Goal: Navigation & Orientation: Find specific page/section

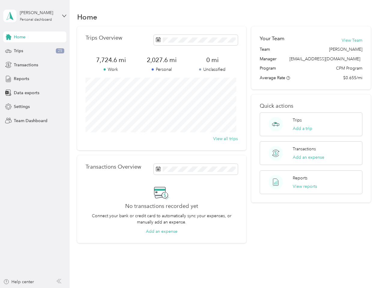
click at [191, 144] on div "Trips Overview 7,724.6 mi Work 2,027.6 mi Personal 0 mi Unclassified View all t…" at bounding box center [161, 88] width 169 height 124
click at [35, 16] on div "[PERSON_NAME]" at bounding box center [39, 13] width 38 height 6
click at [35, 37] on div "You’re signed in as [EMAIL_ADDRESS][DOMAIN_NAME] Team dashboard Personal dashbo…" at bounding box center [66, 52] width 127 height 61
click at [8, 37] on div "You’re signed in as [EMAIL_ADDRESS][DOMAIN_NAME] Team dashboard Personal dashbo…" at bounding box center [66, 52] width 127 height 61
click at [35, 51] on div "Trips 25" at bounding box center [34, 51] width 63 height 11
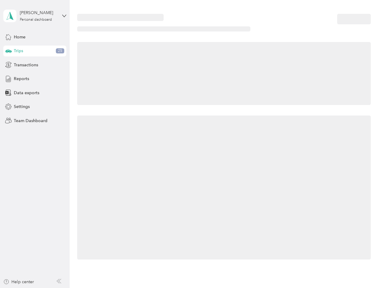
click at [8, 51] on icon at bounding box center [8, 50] width 6 height 3
click at [35, 65] on span "Transactions" at bounding box center [26, 65] width 24 height 6
click at [8, 65] on icon at bounding box center [8, 65] width 7 height 7
click at [35, 79] on div "Reports" at bounding box center [34, 79] width 63 height 11
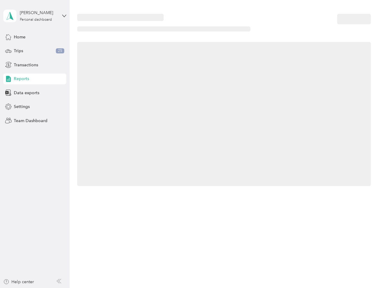
click at [8, 79] on icon at bounding box center [8, 79] width 7 height 7
